Goal: Task Accomplishment & Management: Manage account settings

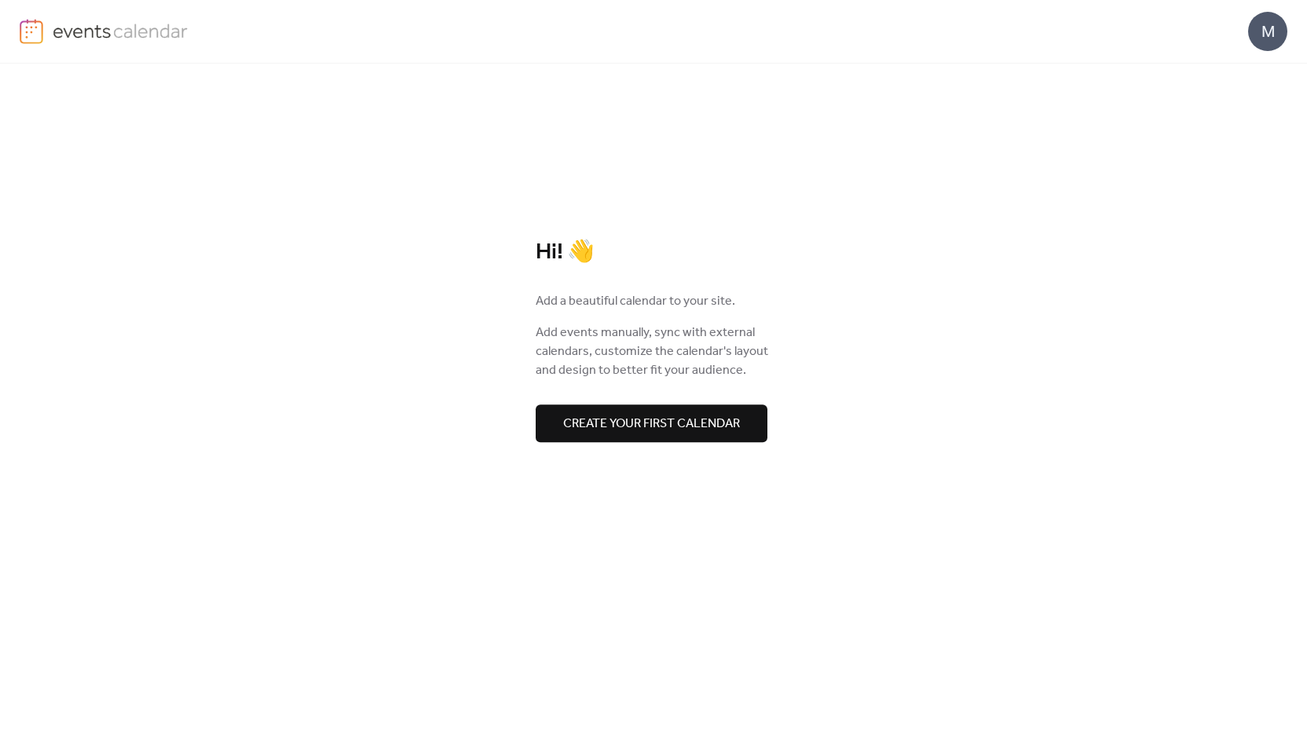
click at [1264, 31] on div "M" at bounding box center [1267, 31] width 39 height 39
click at [1259, 139] on div "Sign out" at bounding box center [1244, 138] width 87 height 31
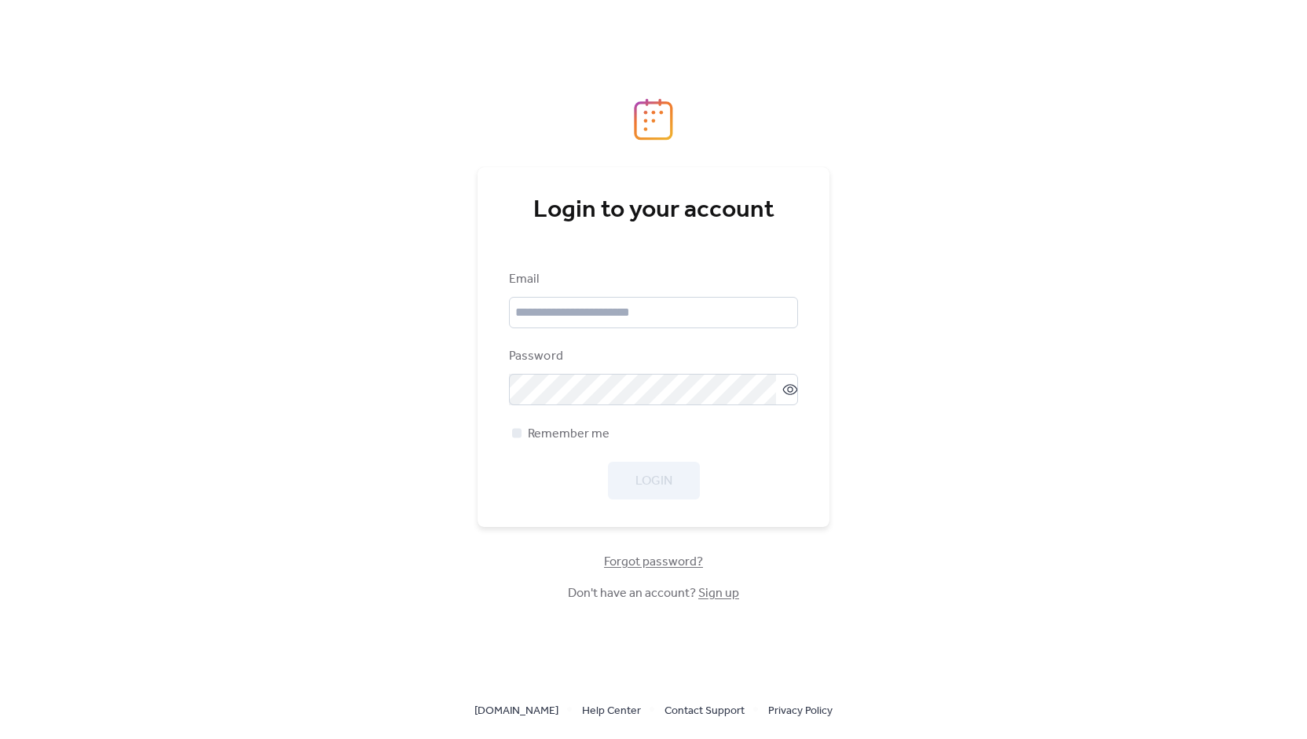
click at [688, 562] on span "Forgot password?" at bounding box center [653, 562] width 99 height 19
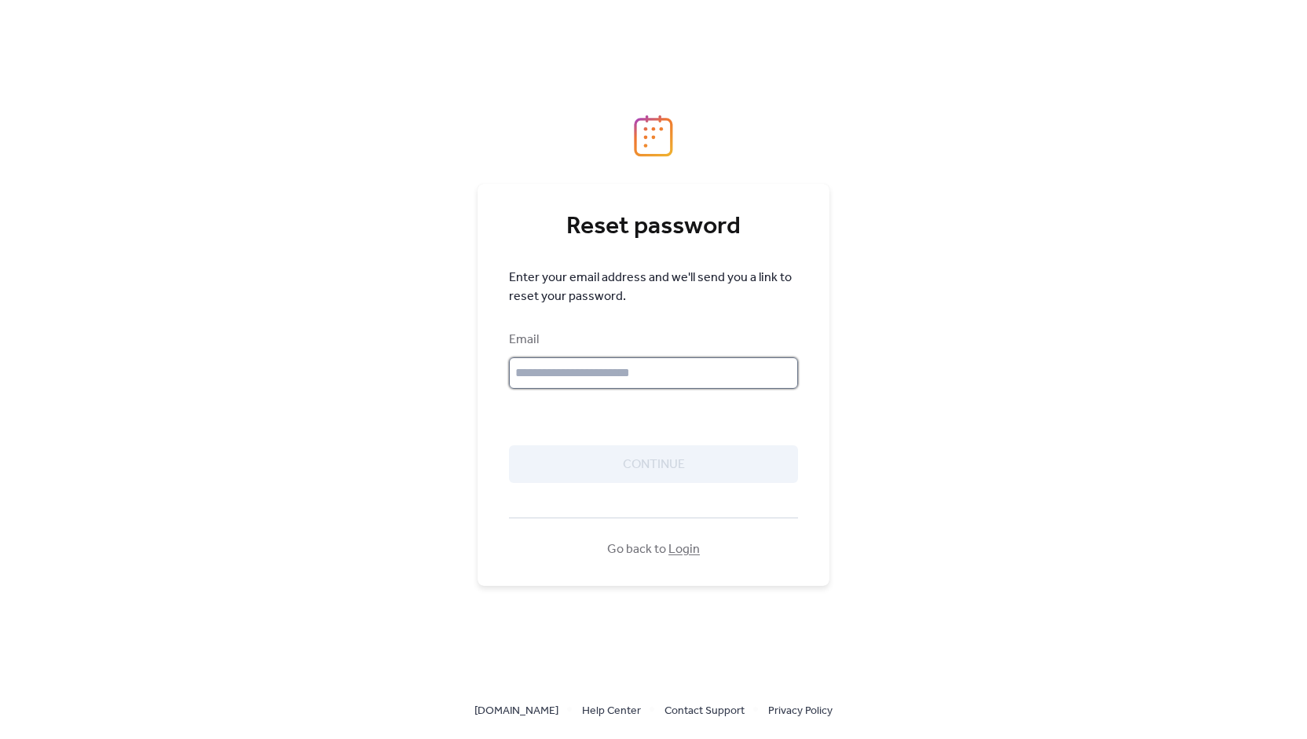
click at [571, 362] on input "text" at bounding box center [653, 372] width 289 height 31
click at [579, 352] on div "Email" at bounding box center [653, 360] width 289 height 58
click at [572, 364] on input "text" at bounding box center [653, 372] width 289 height 31
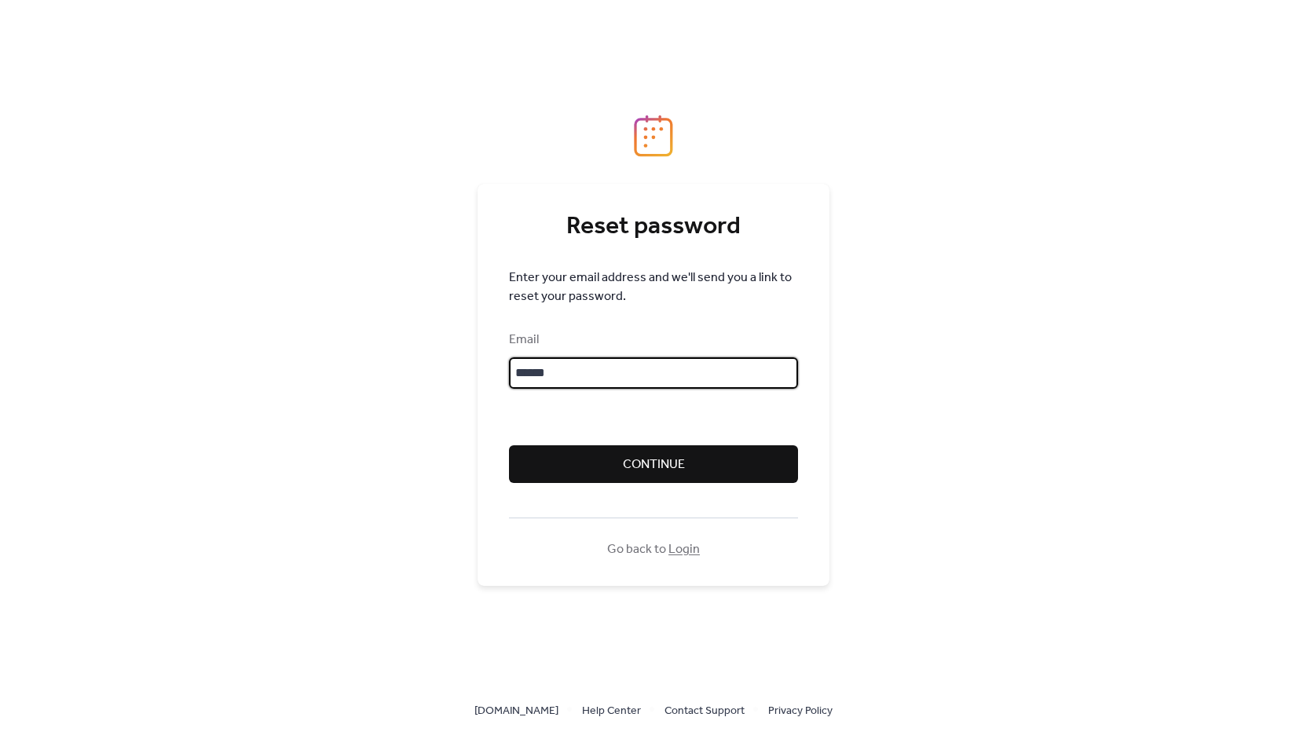
type input "**********"
